Goal: Information Seeking & Learning: Learn about a topic

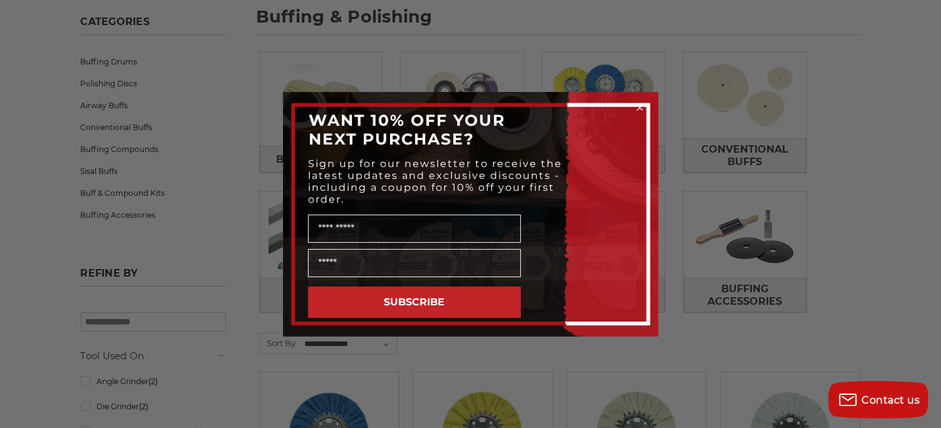
scroll to position [125, 0]
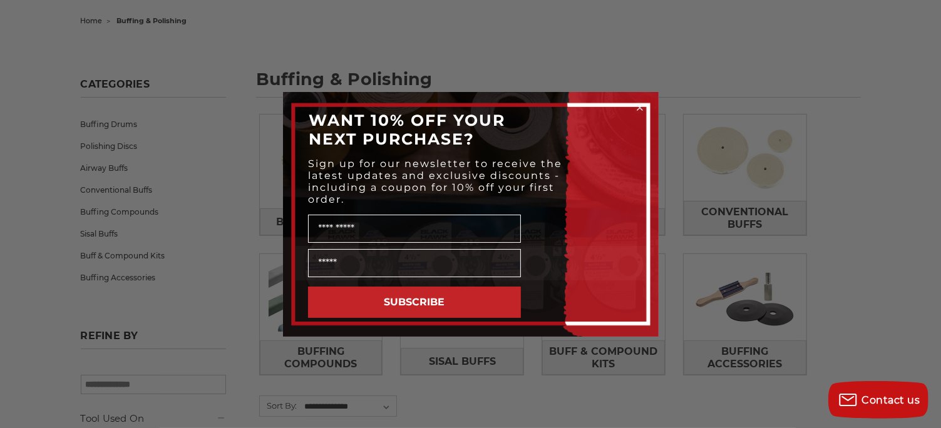
click at [636, 107] on circle "Close dialog" at bounding box center [640, 107] width 12 height 12
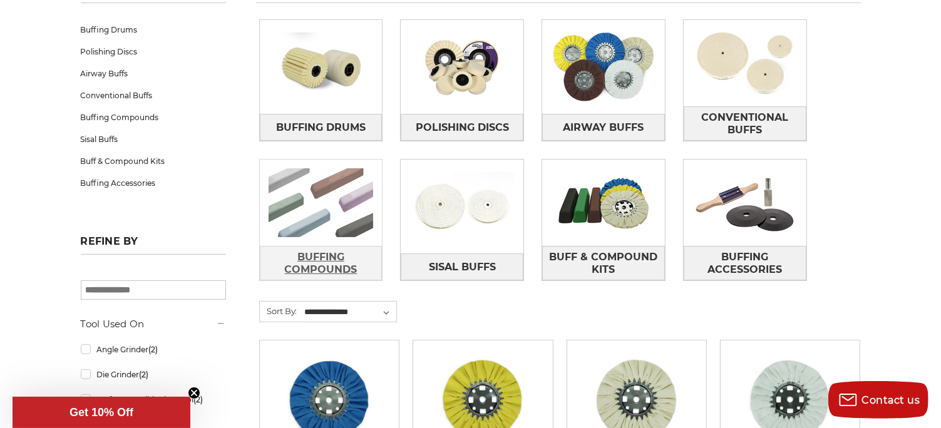
scroll to position [188, 0]
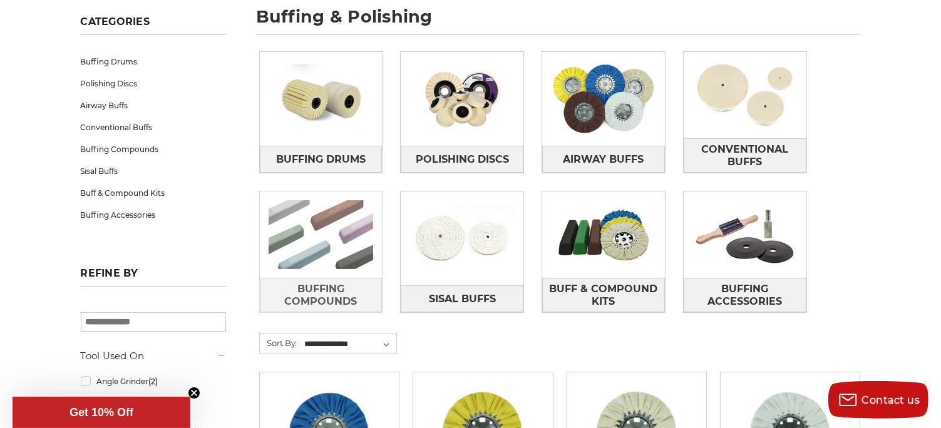
click at [326, 220] on img at bounding box center [321, 235] width 123 height 86
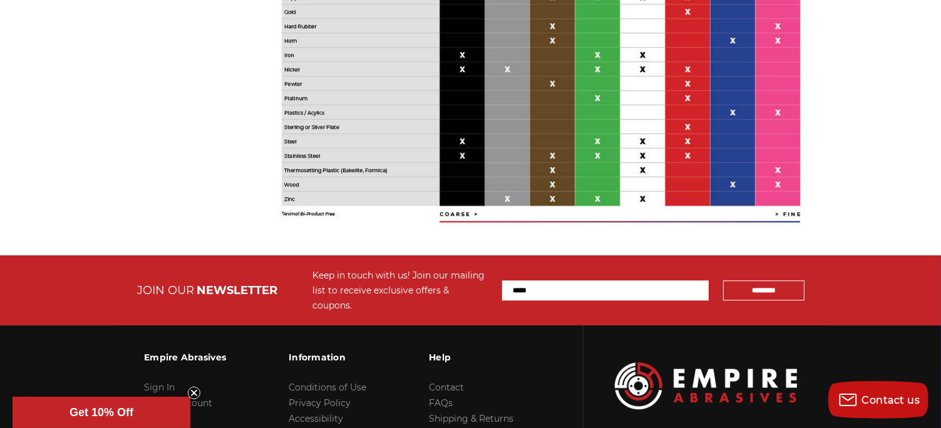
scroll to position [3005, 0]
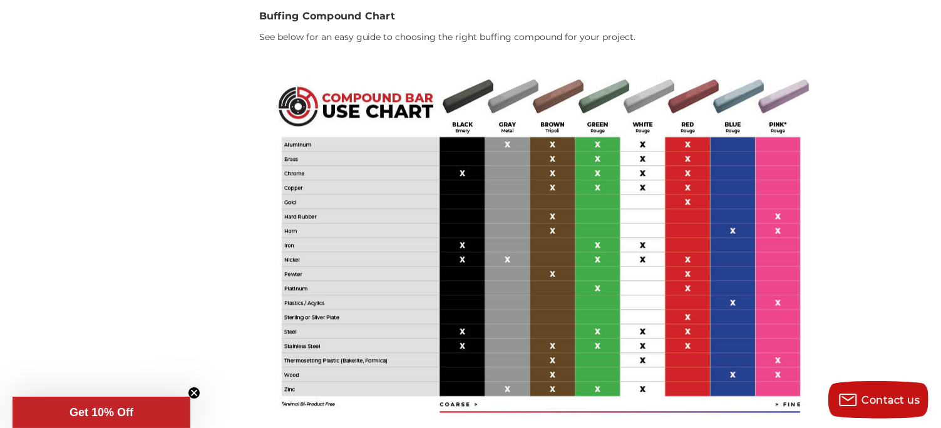
click at [106, 411] on span "Get 10% Off" at bounding box center [101, 412] width 64 height 13
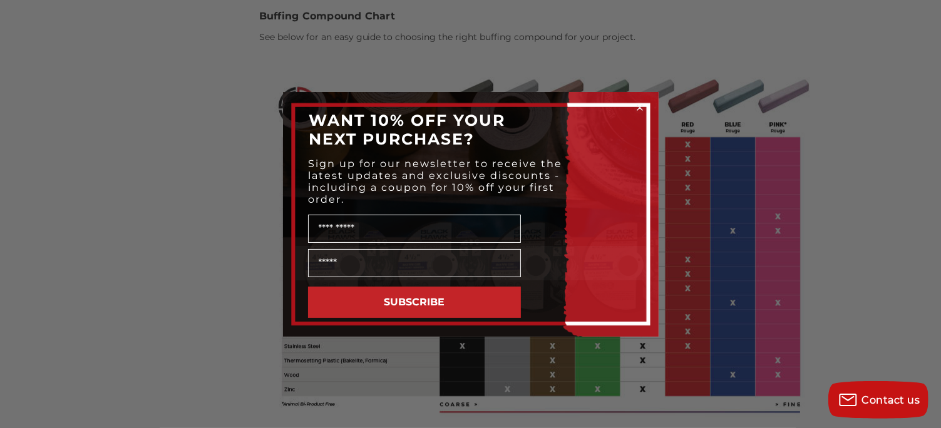
click at [641, 106] on circle "Close dialog" at bounding box center [640, 107] width 12 height 12
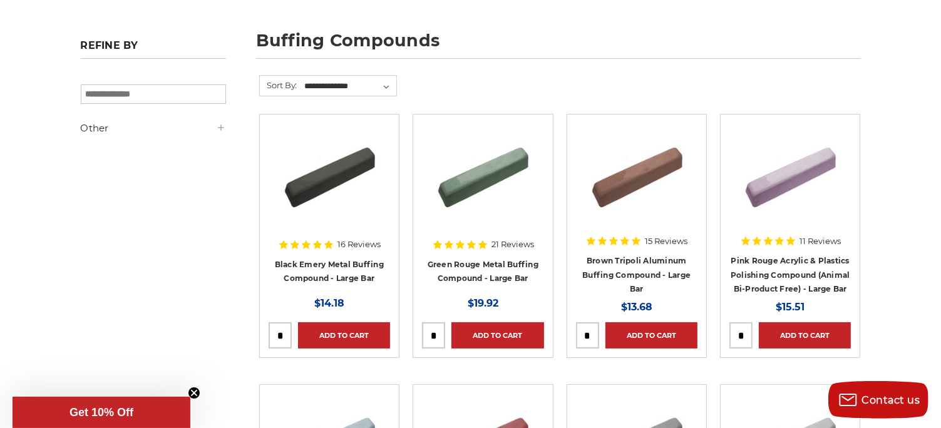
scroll to position [0, 0]
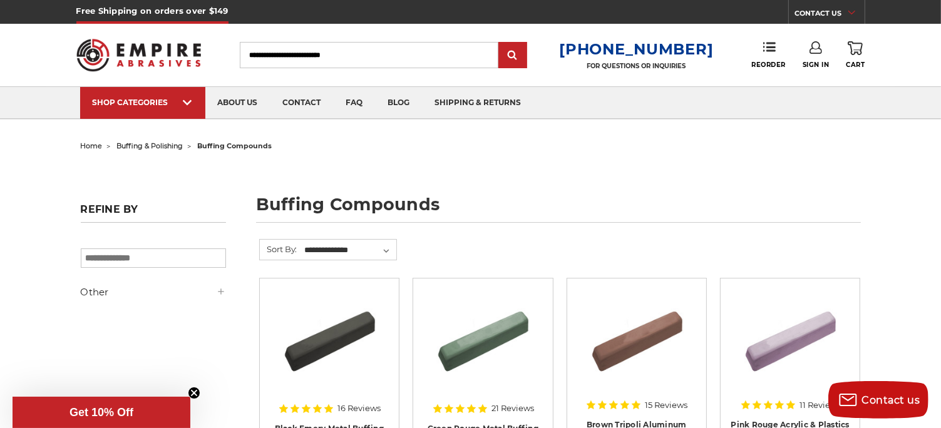
click at [250, 143] on span "buffing compounds" at bounding box center [235, 145] width 75 height 9
click at [245, 150] on li "buffing compounds" at bounding box center [227, 146] width 89 height 18
click at [160, 145] on span "buffing & polishing" at bounding box center [150, 145] width 66 height 9
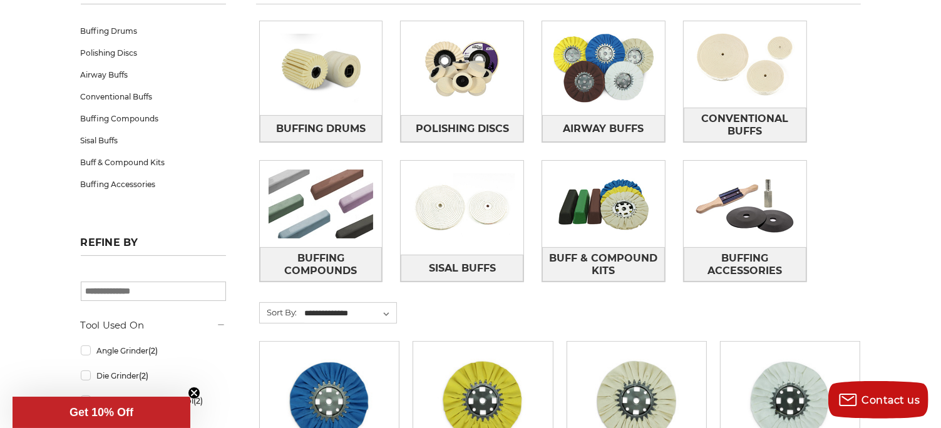
scroll to position [250, 0]
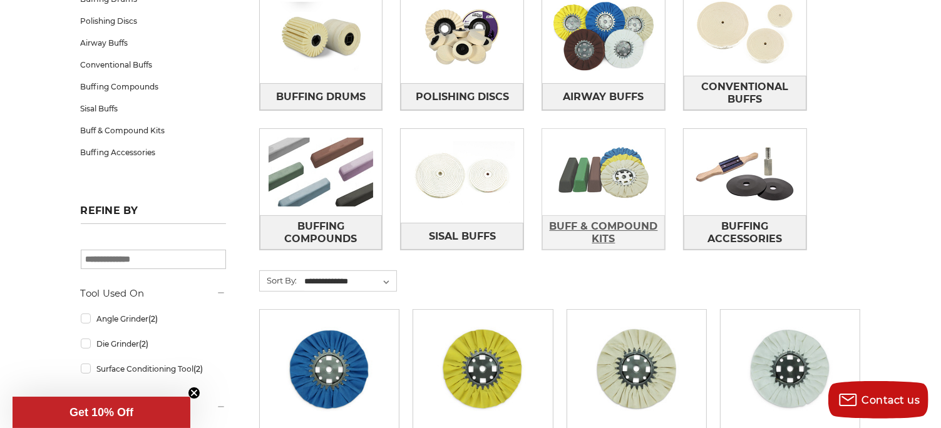
click at [613, 245] on span "Buff & Compound Kits" at bounding box center [603, 233] width 121 height 34
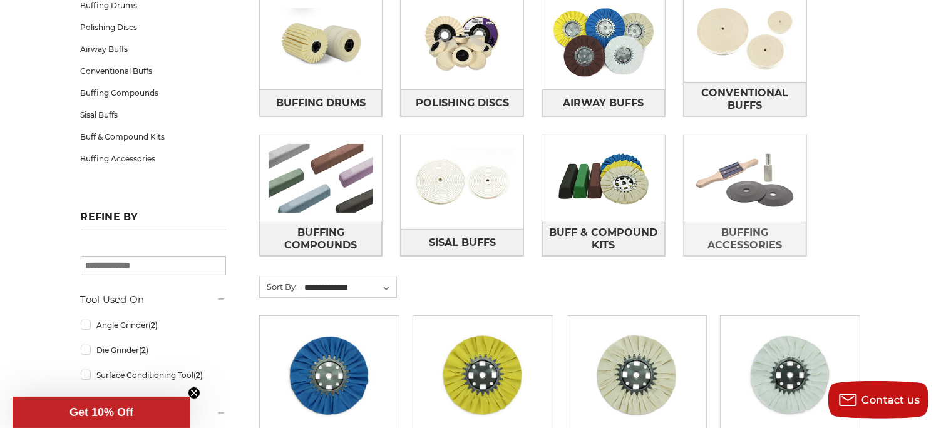
click at [766, 187] on img at bounding box center [745, 178] width 123 height 86
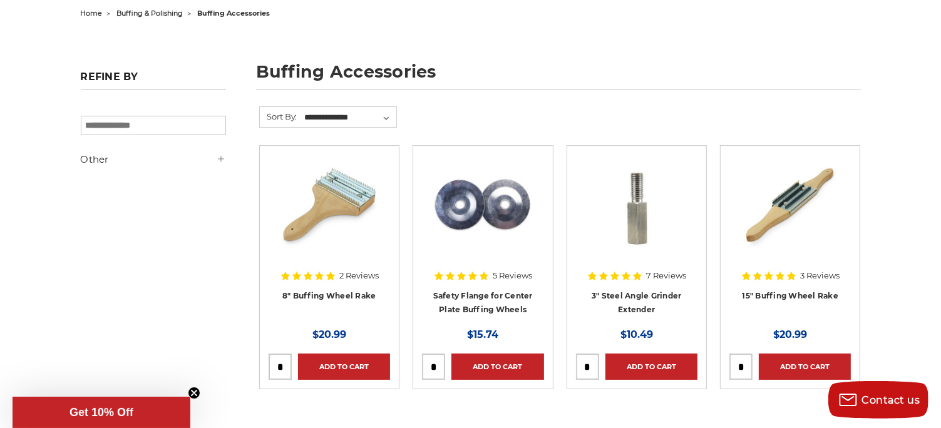
scroll to position [188, 0]
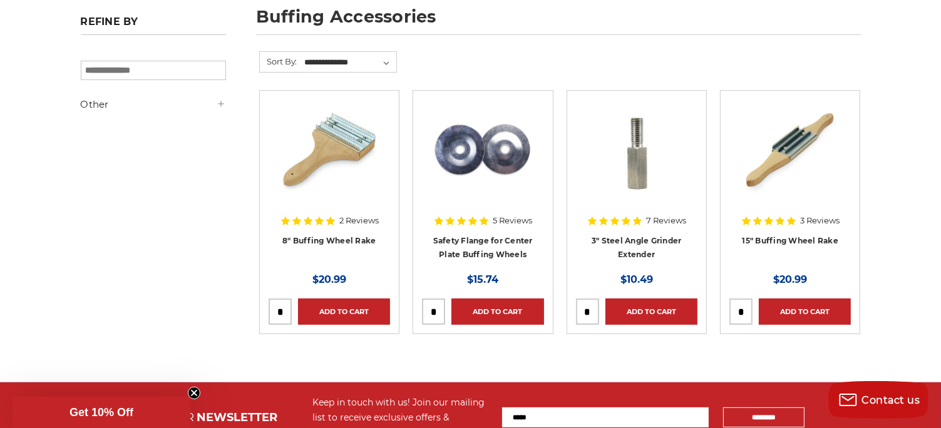
click at [342, 180] on img at bounding box center [329, 150] width 100 height 100
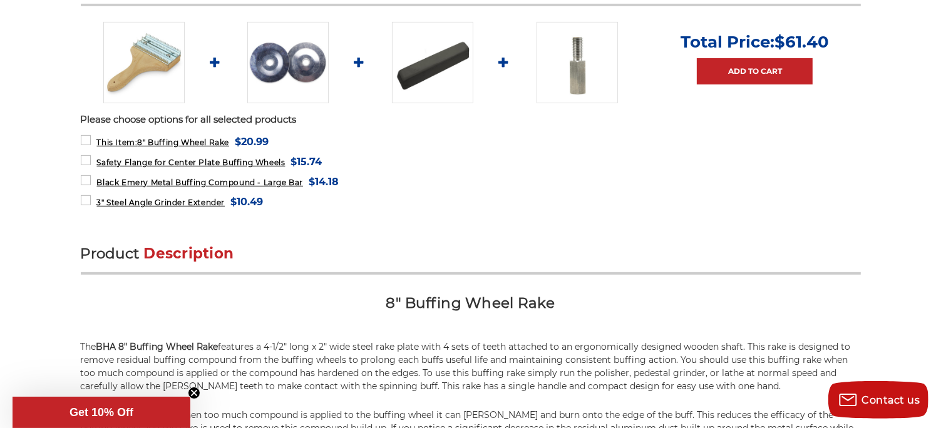
scroll to position [321, 0]
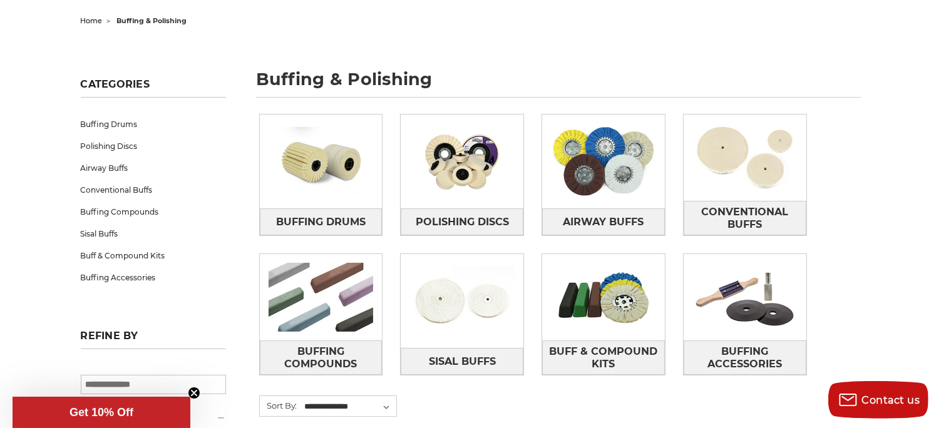
scroll to position [113, 0]
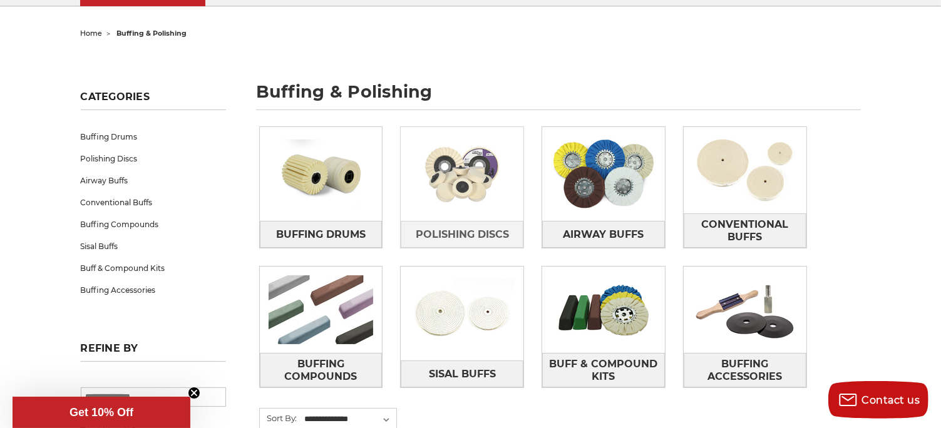
click at [520, 167] on img at bounding box center [462, 174] width 123 height 86
click at [485, 175] on img at bounding box center [462, 174] width 123 height 86
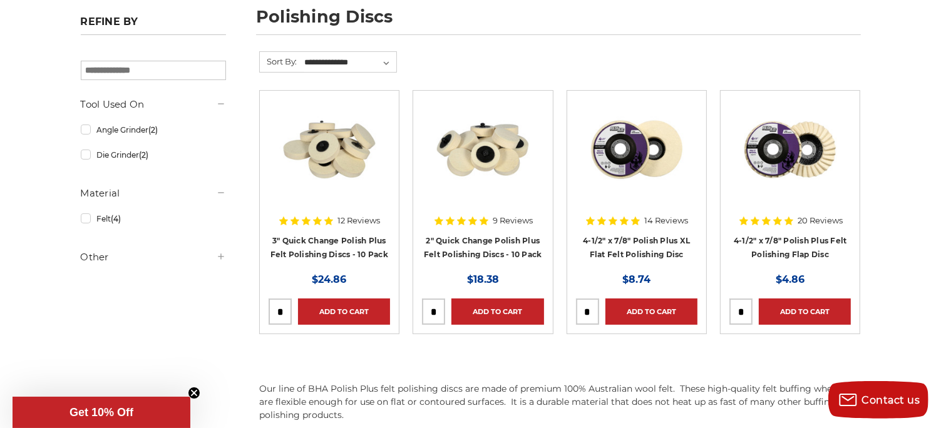
scroll to position [125, 0]
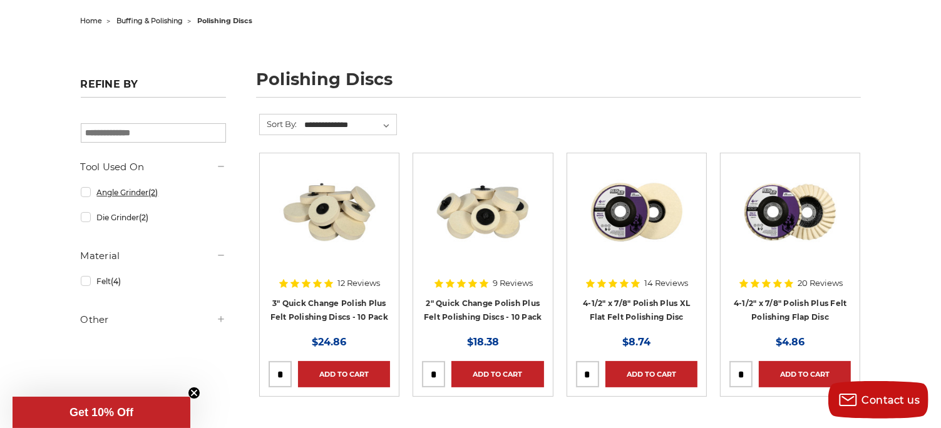
click at [131, 192] on link "Angle Grinder (2)" at bounding box center [153, 193] width 145 height 22
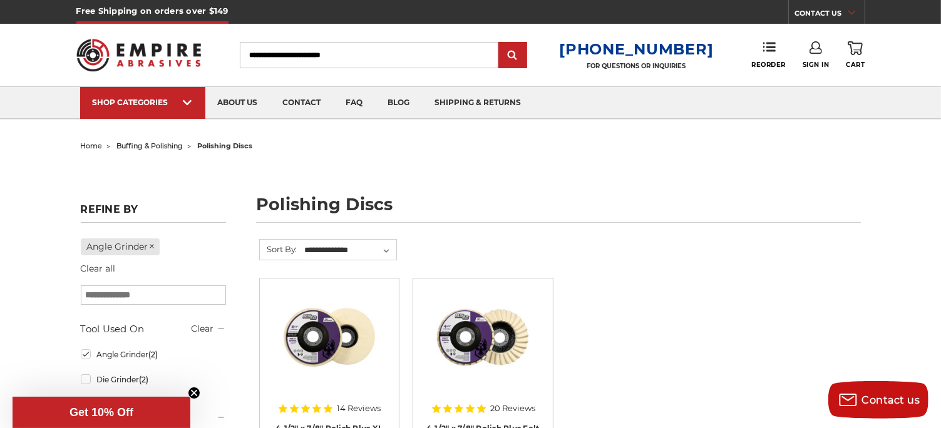
click at [131, 192] on div "home buffing & polishing polishing discs polishing discs Refine by Angle Grinde…" at bounding box center [470, 349] width 885 height 424
click at [83, 356] on link "Angle Grinder (2)" at bounding box center [153, 355] width 145 height 22
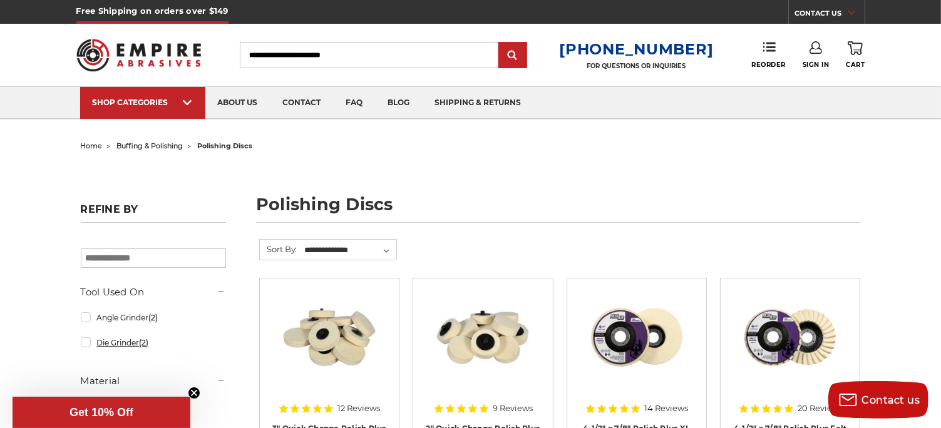
click at [113, 341] on link "Die Grinder (2)" at bounding box center [153, 343] width 145 height 22
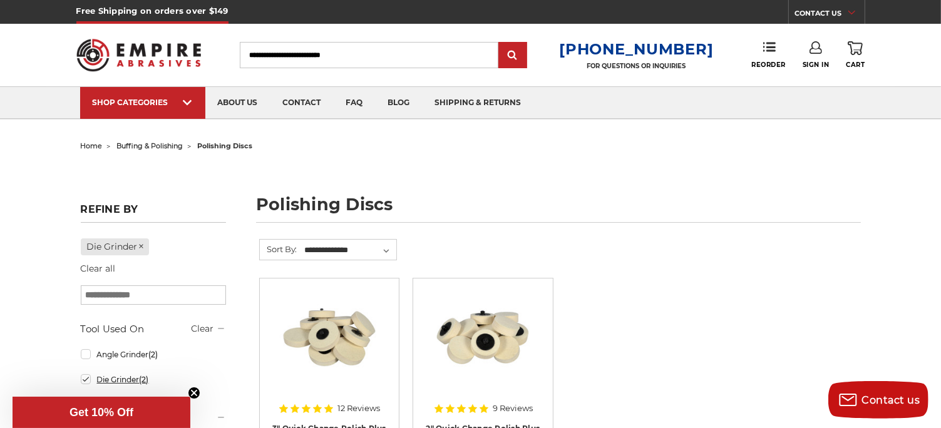
click at [88, 379] on link "Die Grinder (2)" at bounding box center [153, 380] width 145 height 22
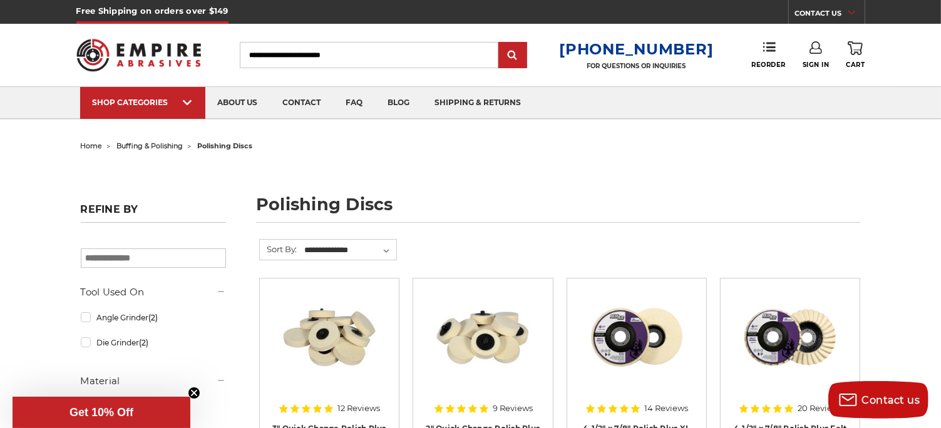
click at [90, 145] on span "home" at bounding box center [92, 145] width 22 height 9
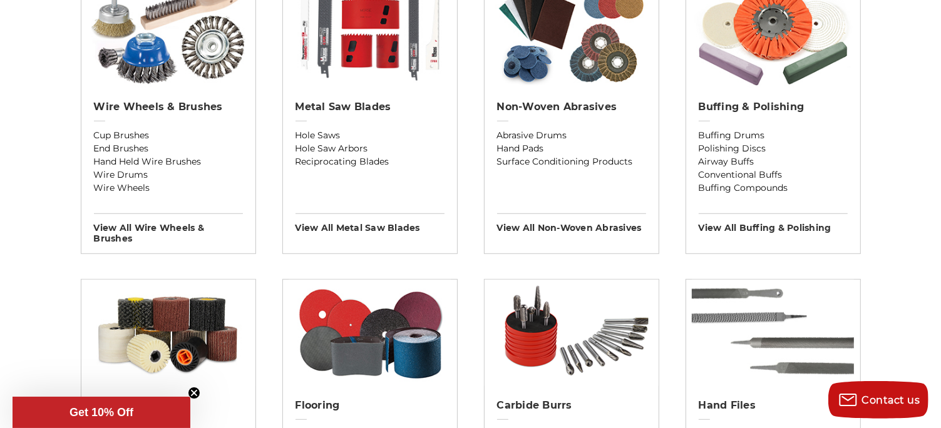
scroll to position [626, 0]
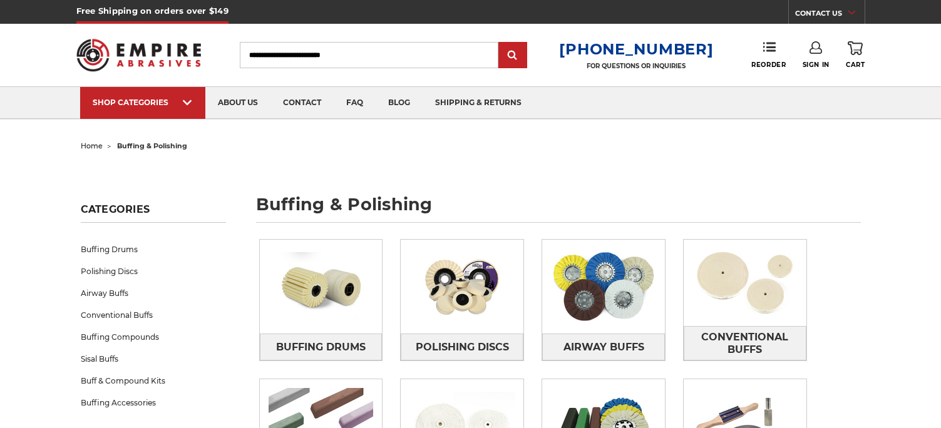
scroll to position [113, 0]
